Goal: Task Accomplishment & Management: Manage account settings

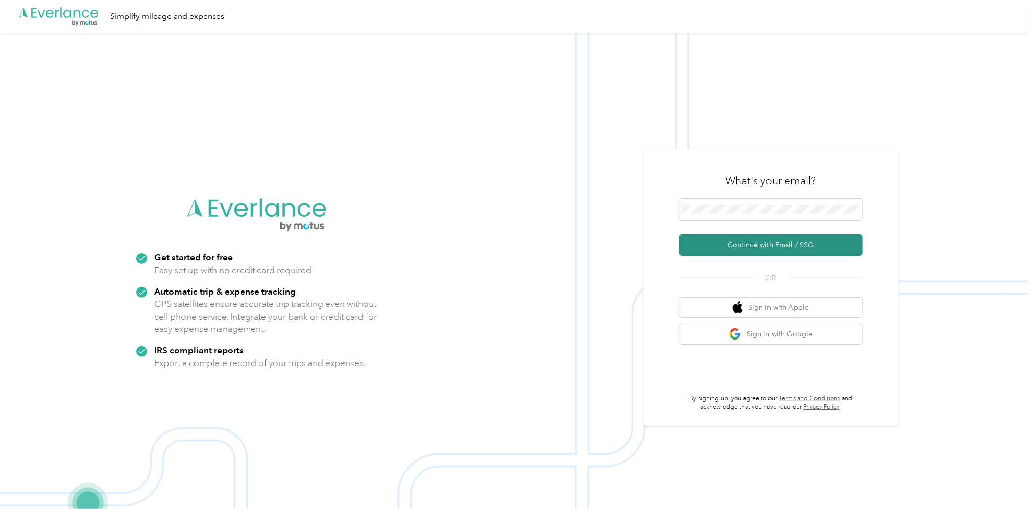
click at [774, 246] on button "Continue with Email / SSO" at bounding box center [771, 244] width 184 height 21
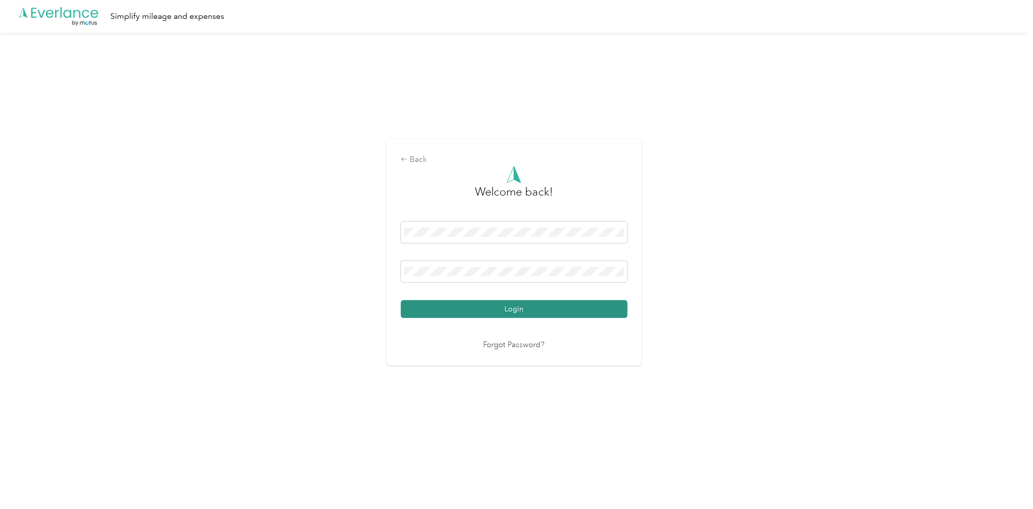
click at [520, 308] on button "Login" at bounding box center [514, 309] width 227 height 18
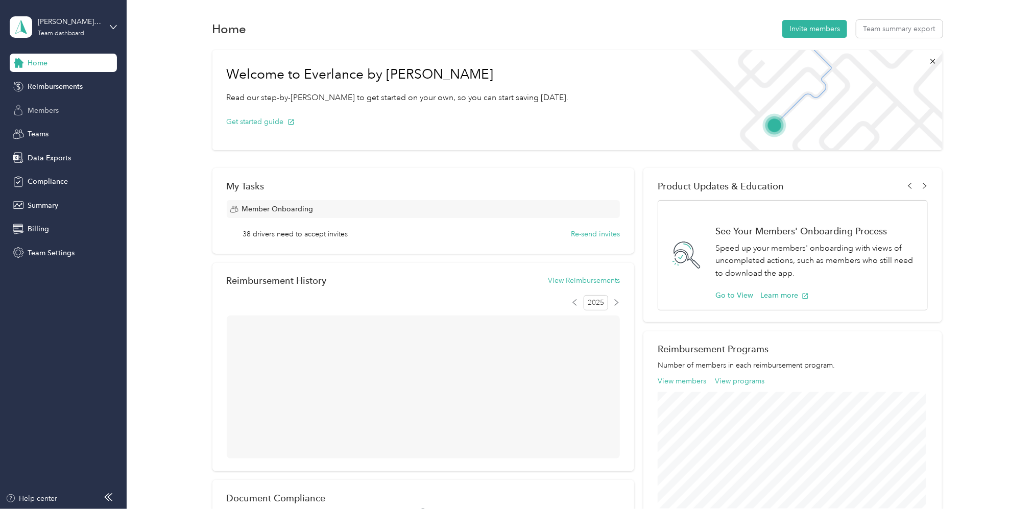
click at [41, 112] on span "Members" at bounding box center [43, 110] width 31 height 11
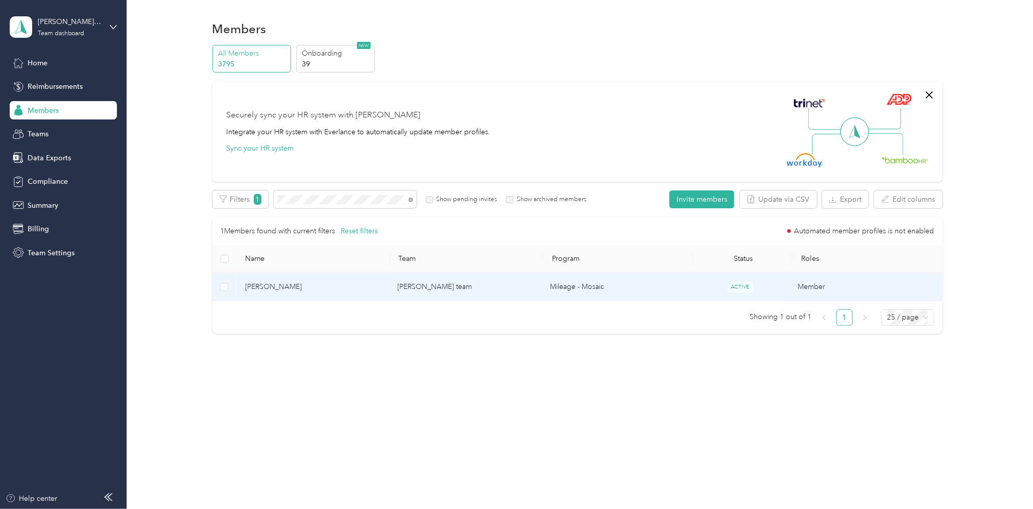
click at [423, 287] on td "[PERSON_NAME] team" at bounding box center [465, 287] width 153 height 28
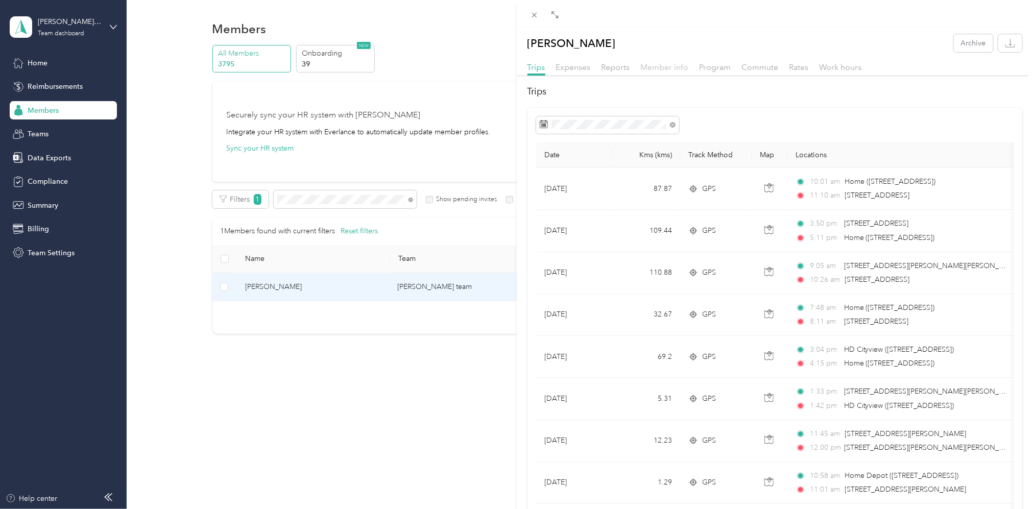
click at [662, 64] on span "Member info" at bounding box center [665, 67] width 48 height 10
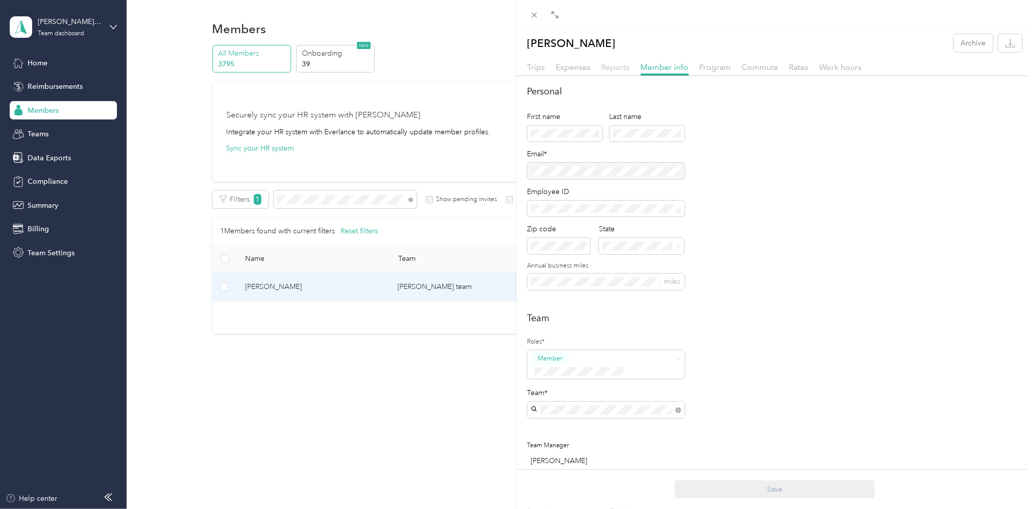
click at [615, 71] on span "Reports" at bounding box center [615, 67] width 29 height 10
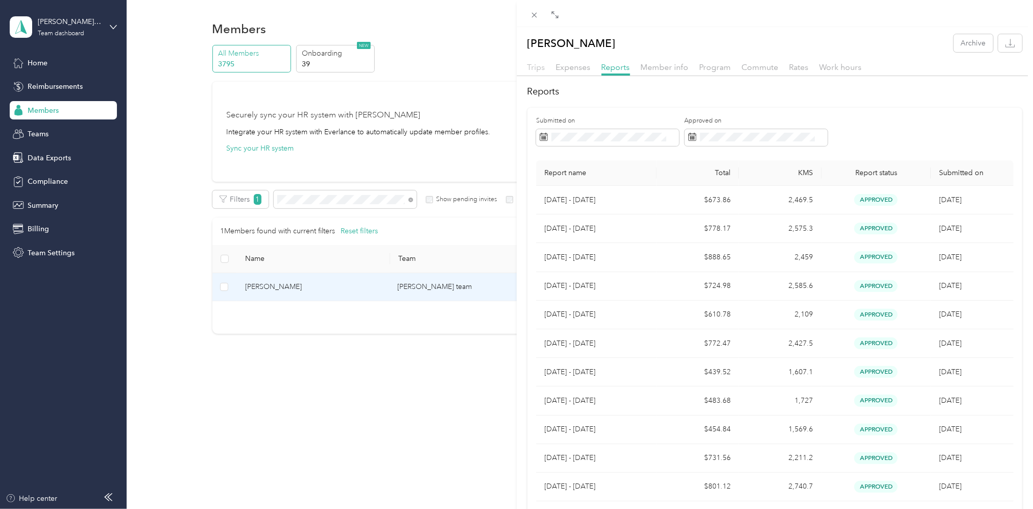
click at [539, 67] on span "Trips" at bounding box center [536, 67] width 18 height 10
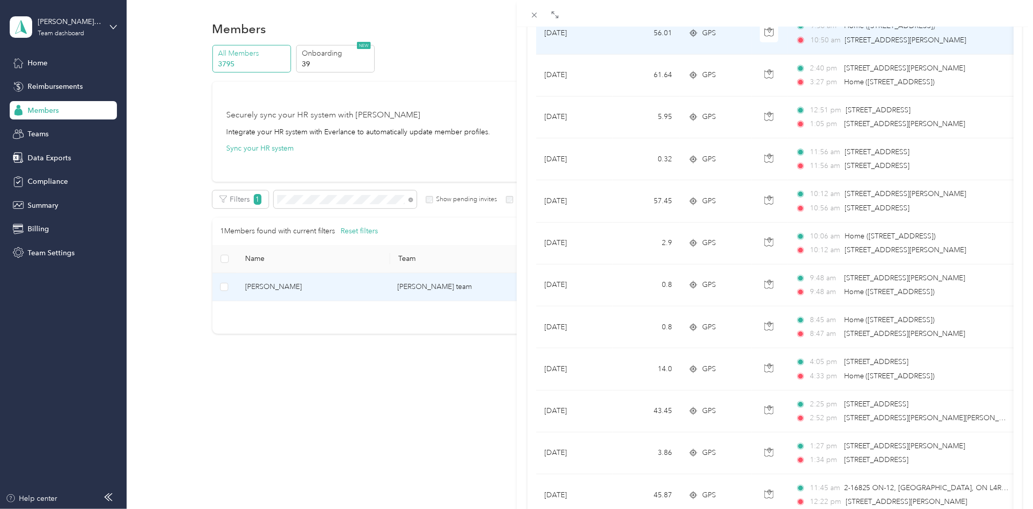
scroll to position [800, 0]
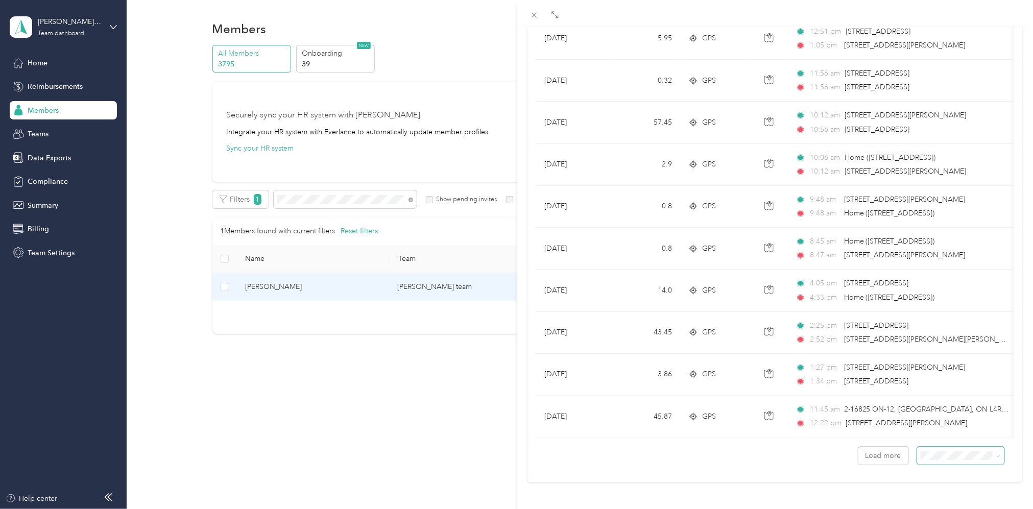
click at [996, 454] on icon at bounding box center [998, 456] width 5 height 5
click at [945, 424] on span "100 per load" at bounding box center [935, 427] width 42 height 9
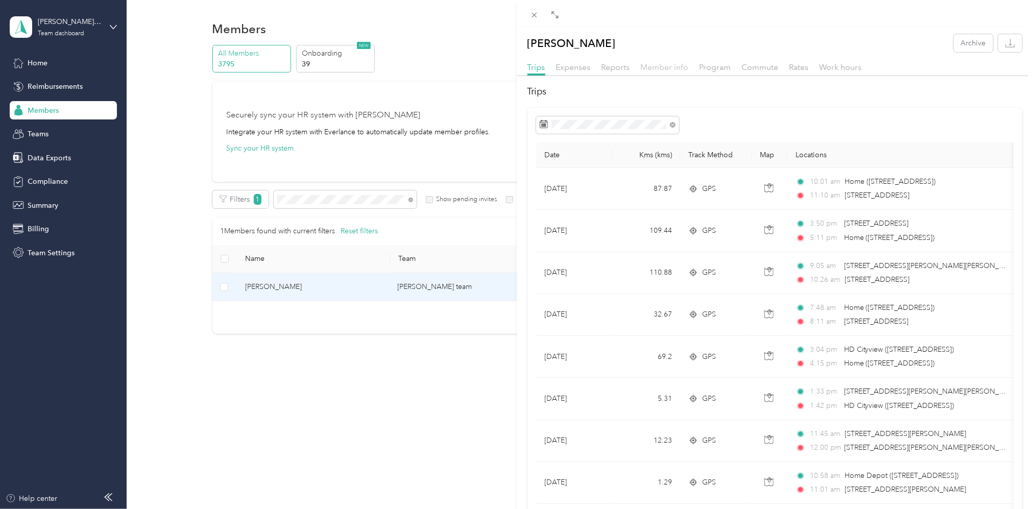
click at [667, 67] on span "Member info" at bounding box center [665, 67] width 48 height 10
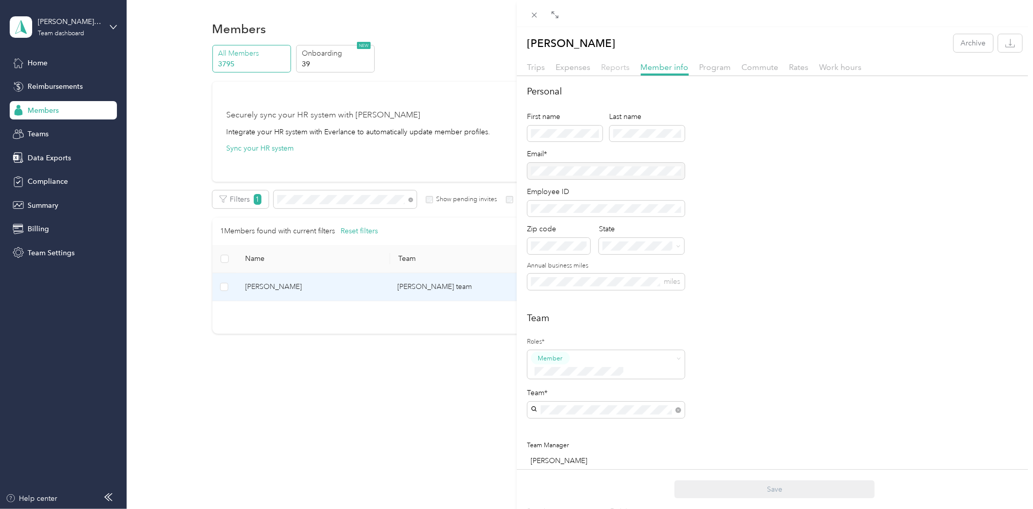
click at [613, 66] on span "Reports" at bounding box center [615, 67] width 29 height 10
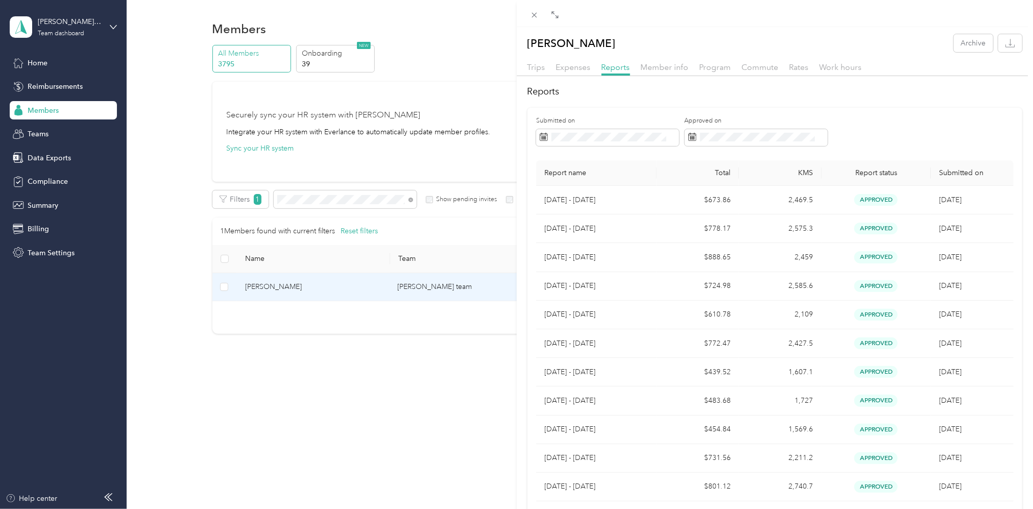
click at [366, 230] on div "[PERSON_NAME] Archive Trips Expenses Reports Member info Program Commute Rates …" at bounding box center [516, 254] width 1033 height 509
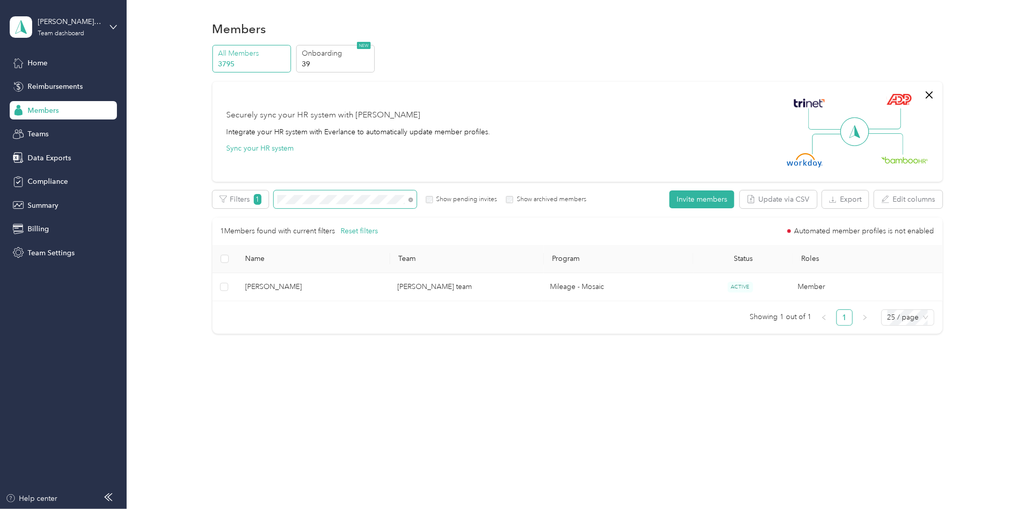
click at [310, 206] on span at bounding box center [345, 199] width 143 height 18
click at [233, 202] on div "Filters 1 Show pending invites Show archived members" at bounding box center [399, 199] width 374 height 18
click at [342, 56] on p "Onboarding" at bounding box center [336, 53] width 69 height 11
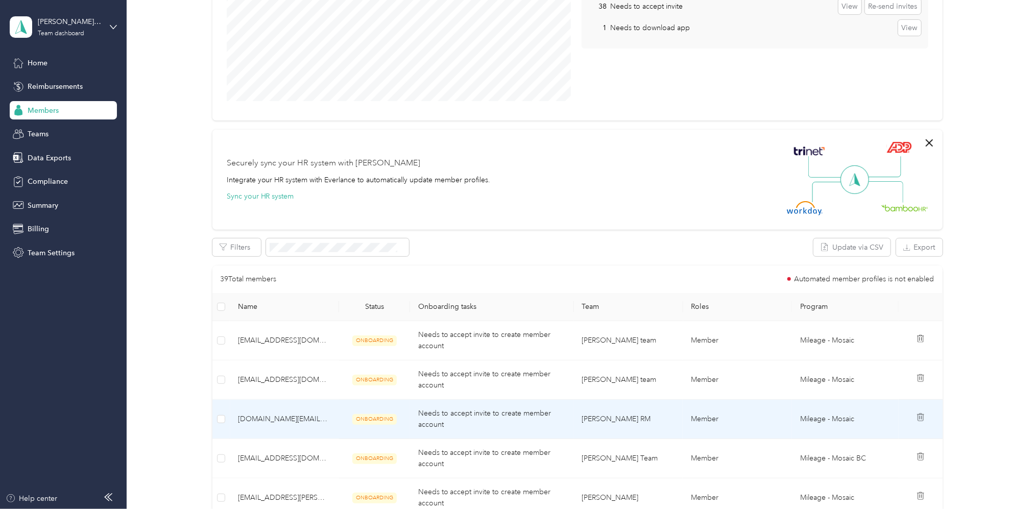
scroll to position [204, 0]
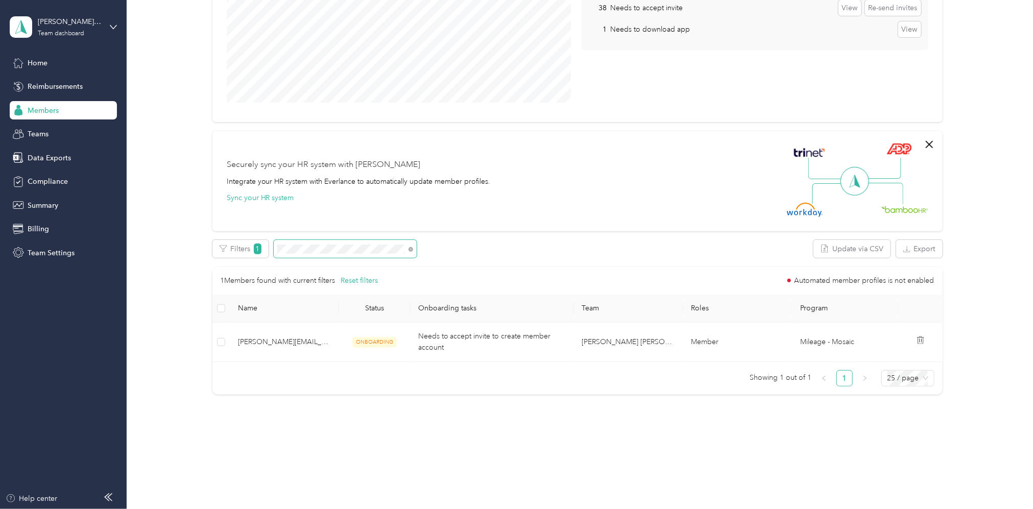
scroll to position [168, 0]
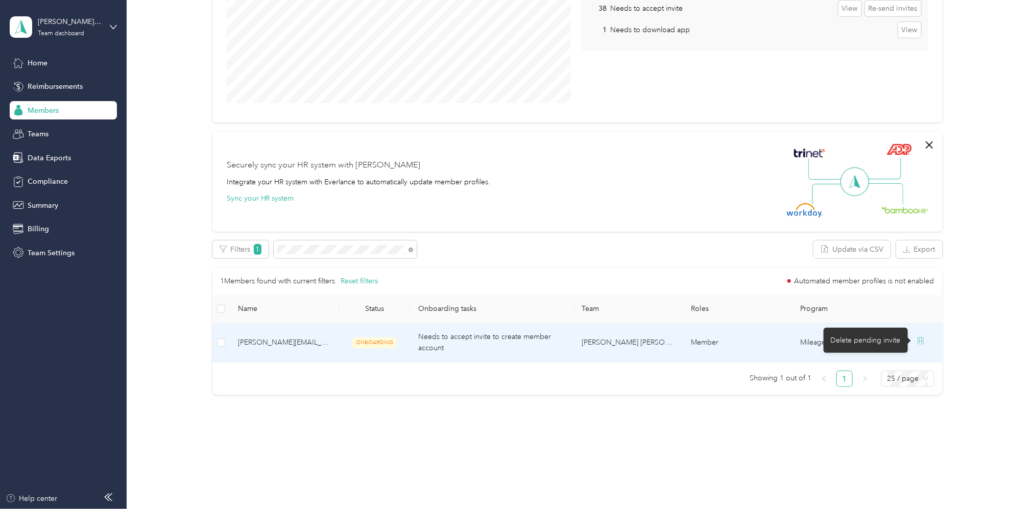
click at [916, 338] on icon at bounding box center [920, 340] width 8 height 8
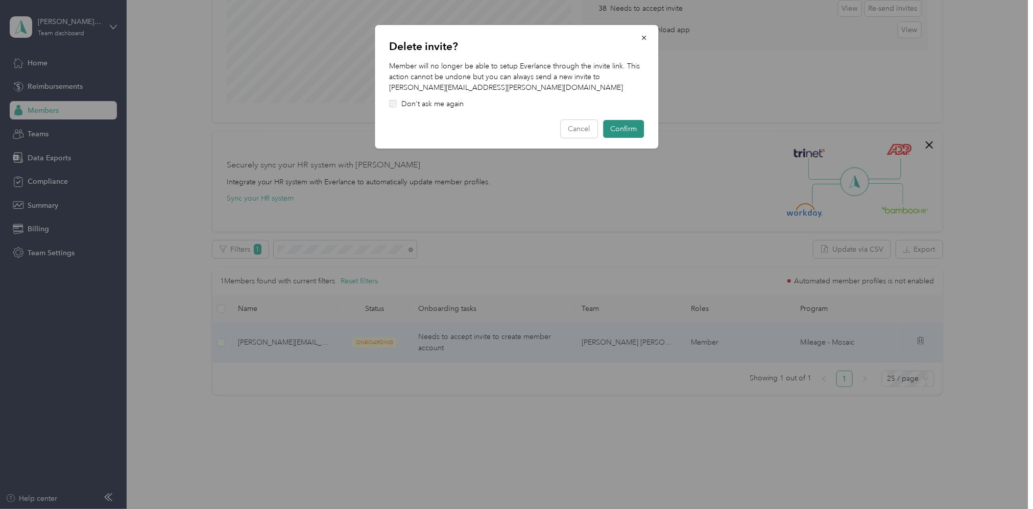
click at [633, 129] on button "Confirm" at bounding box center [623, 129] width 41 height 18
